Goal: Information Seeking & Learning: Stay updated

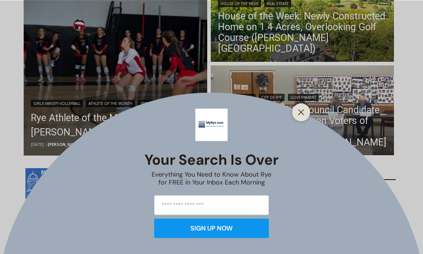
scroll to position [138, 0]
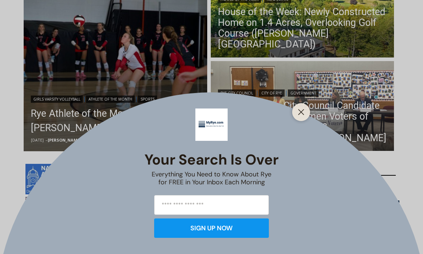
click at [299, 117] on button "Close" at bounding box center [301, 112] width 10 height 10
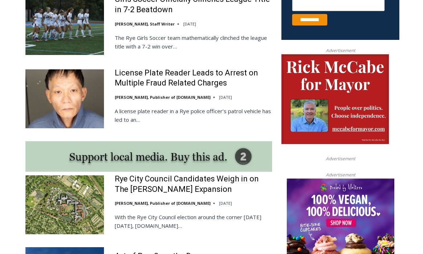
scroll to position [411, 0]
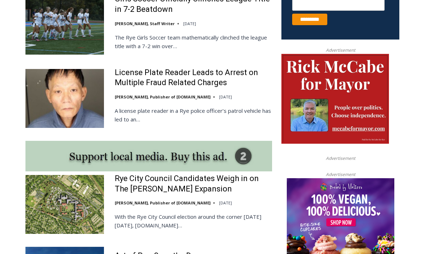
click at [134, 81] on link "License Plate Reader Leads to Arrest on Multiple Fraud Related Charges" at bounding box center [193, 78] width 157 height 20
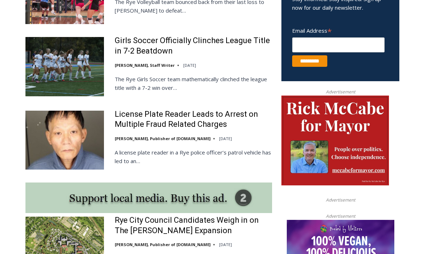
scroll to position [362, 0]
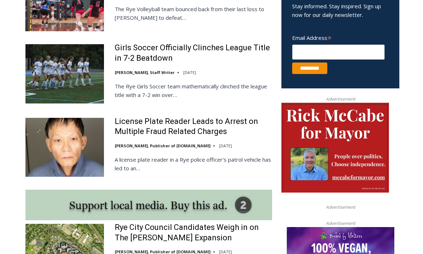
click at [135, 58] on link "Girls Soccer Officially Clinches League Title in 7-2 Beatdown" at bounding box center [193, 53] width 157 height 20
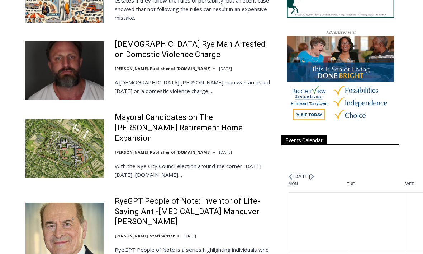
scroll to position [769, 0]
click at [55, 66] on img at bounding box center [64, 70] width 79 height 59
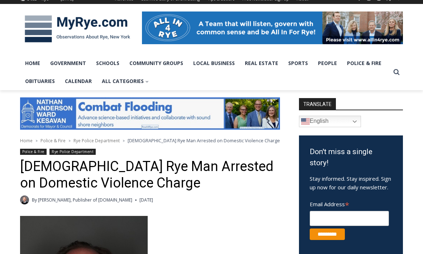
scroll to position [5, 0]
